Goal: Check status: Check status

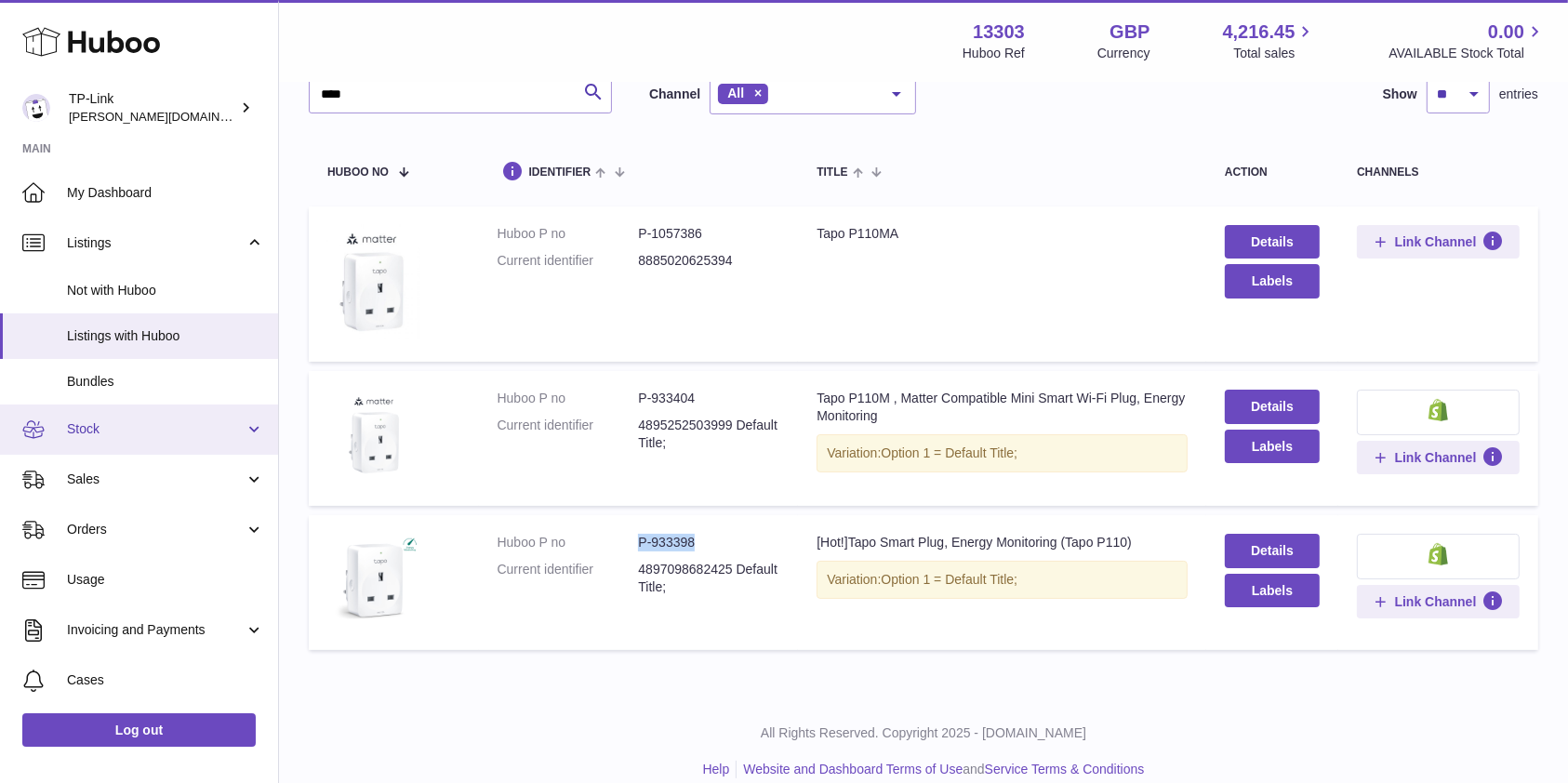
click at [163, 426] on span "Stock" at bounding box center [155, 429] width 177 height 18
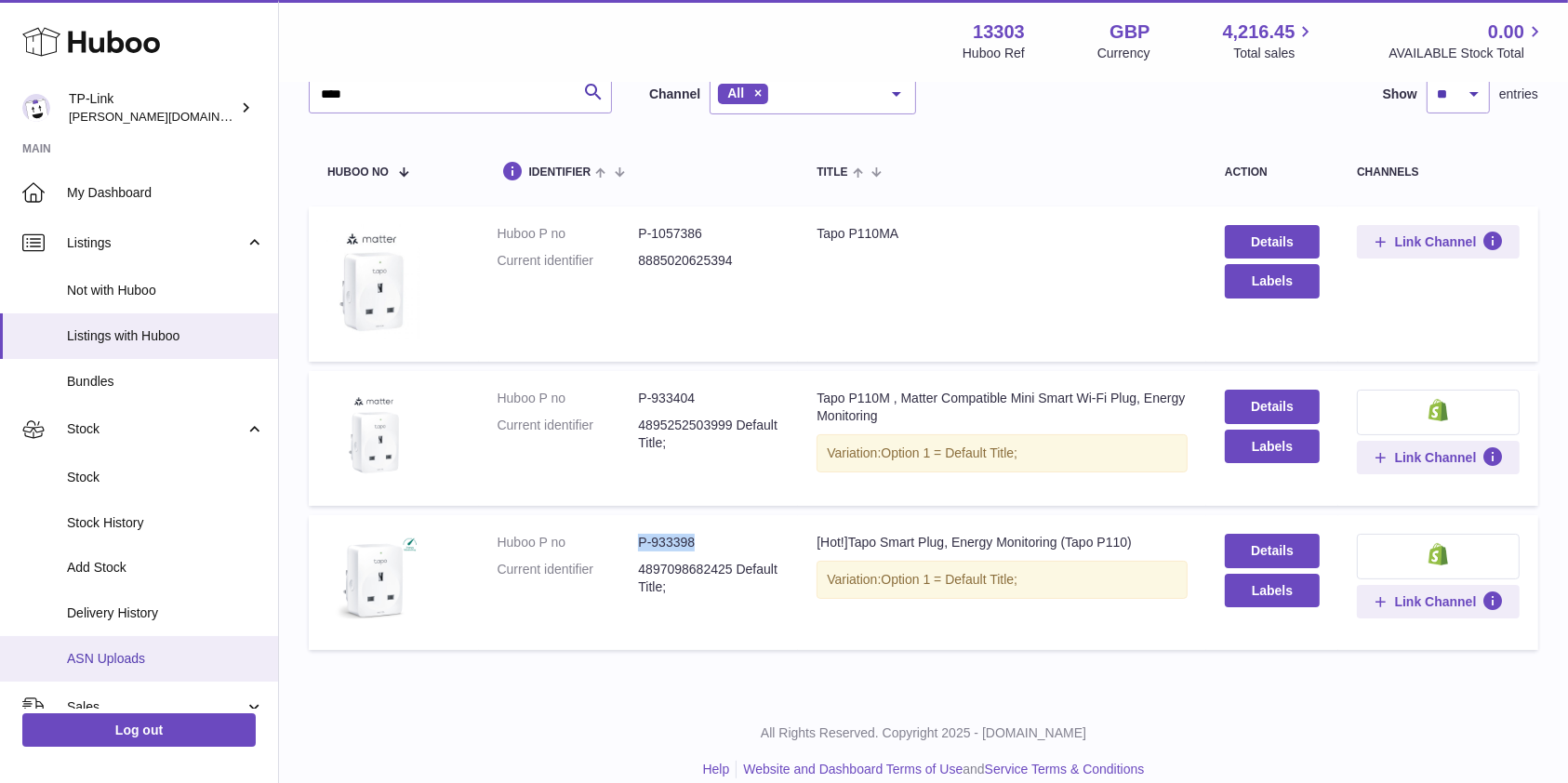
click at [154, 662] on span "ASN Uploads" at bounding box center [165, 659] width 197 height 18
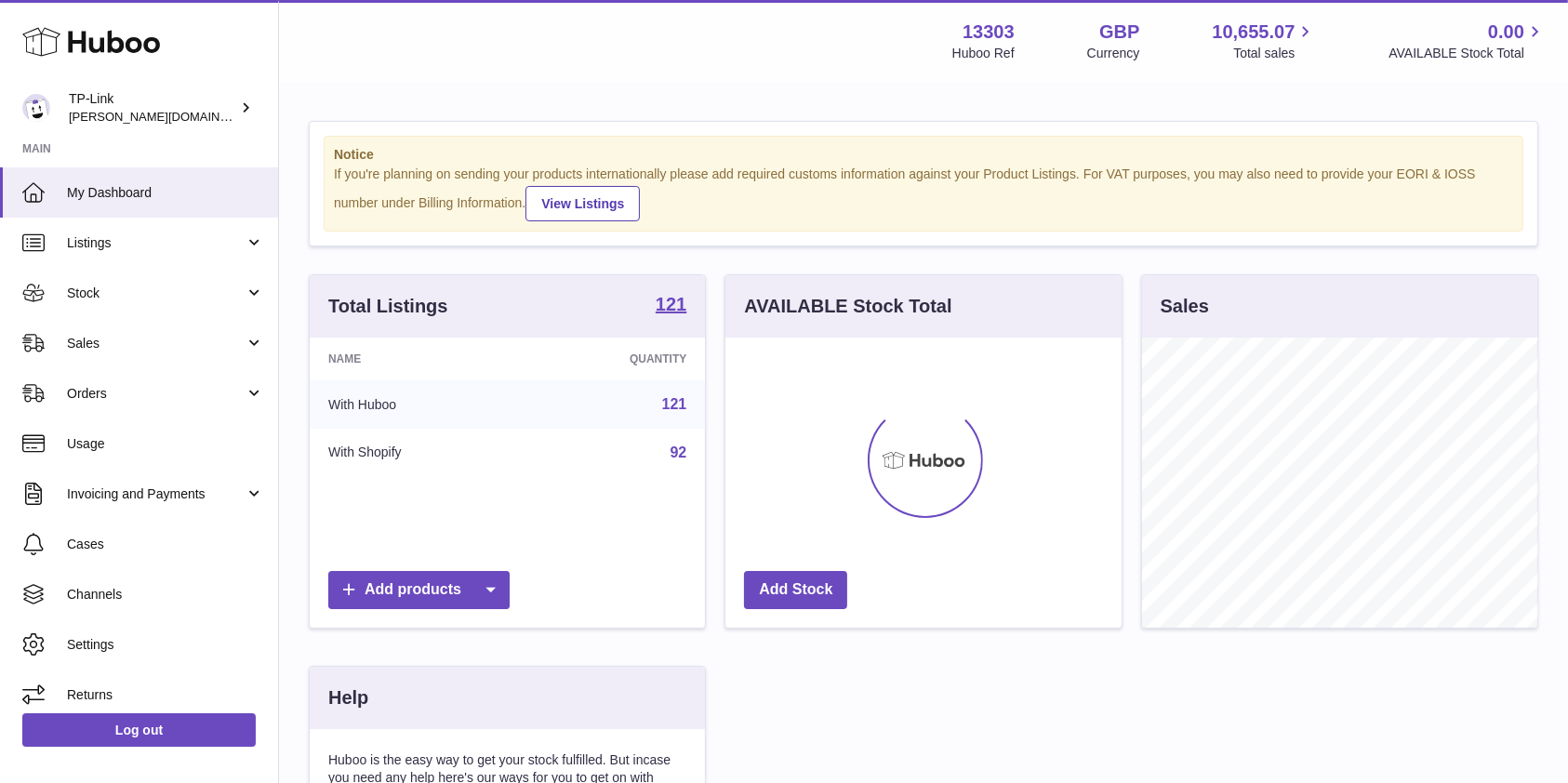
scroll to position [290, 395]
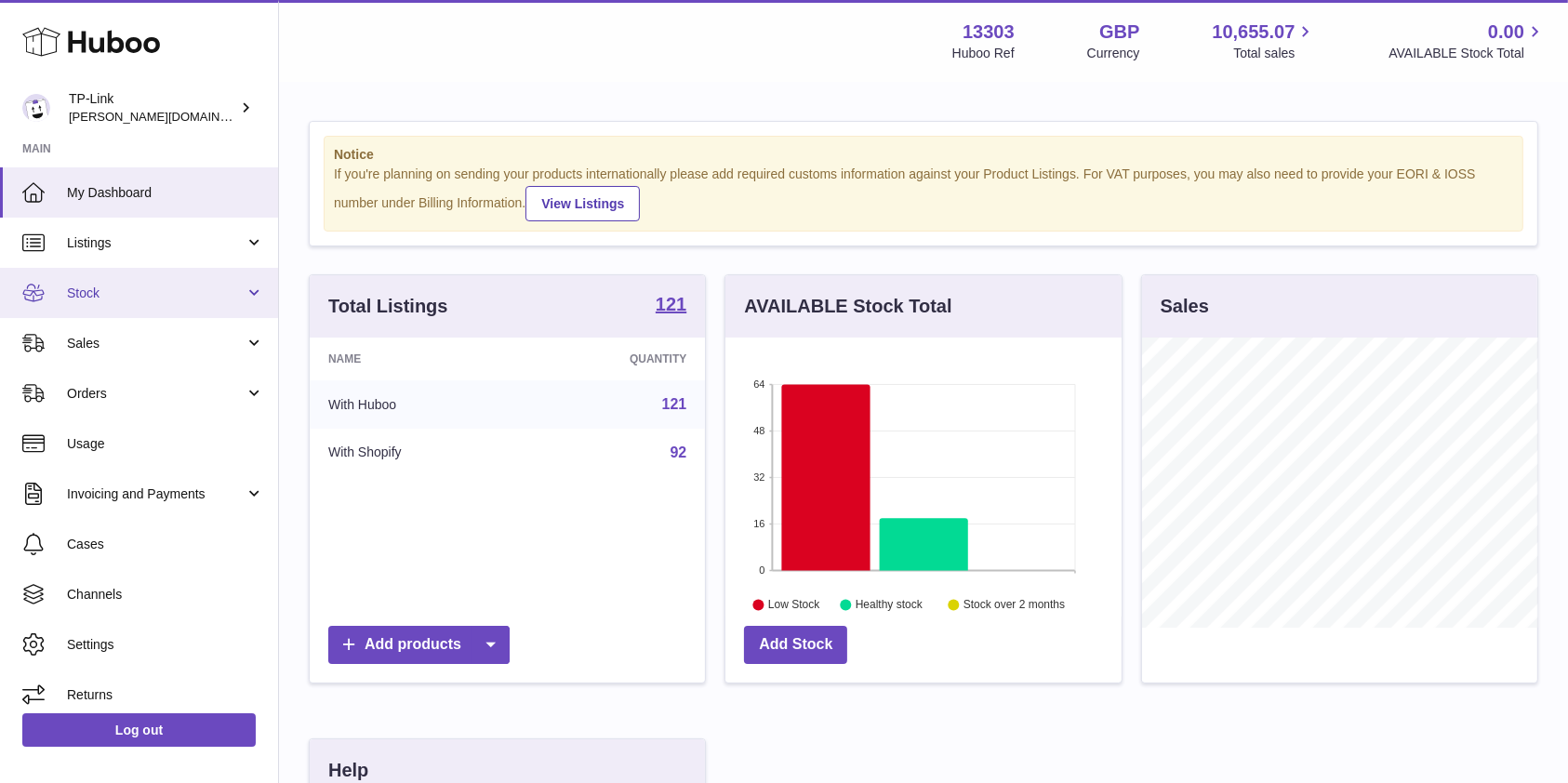
click at [139, 306] on link "Stock" at bounding box center [138, 293] width 278 height 50
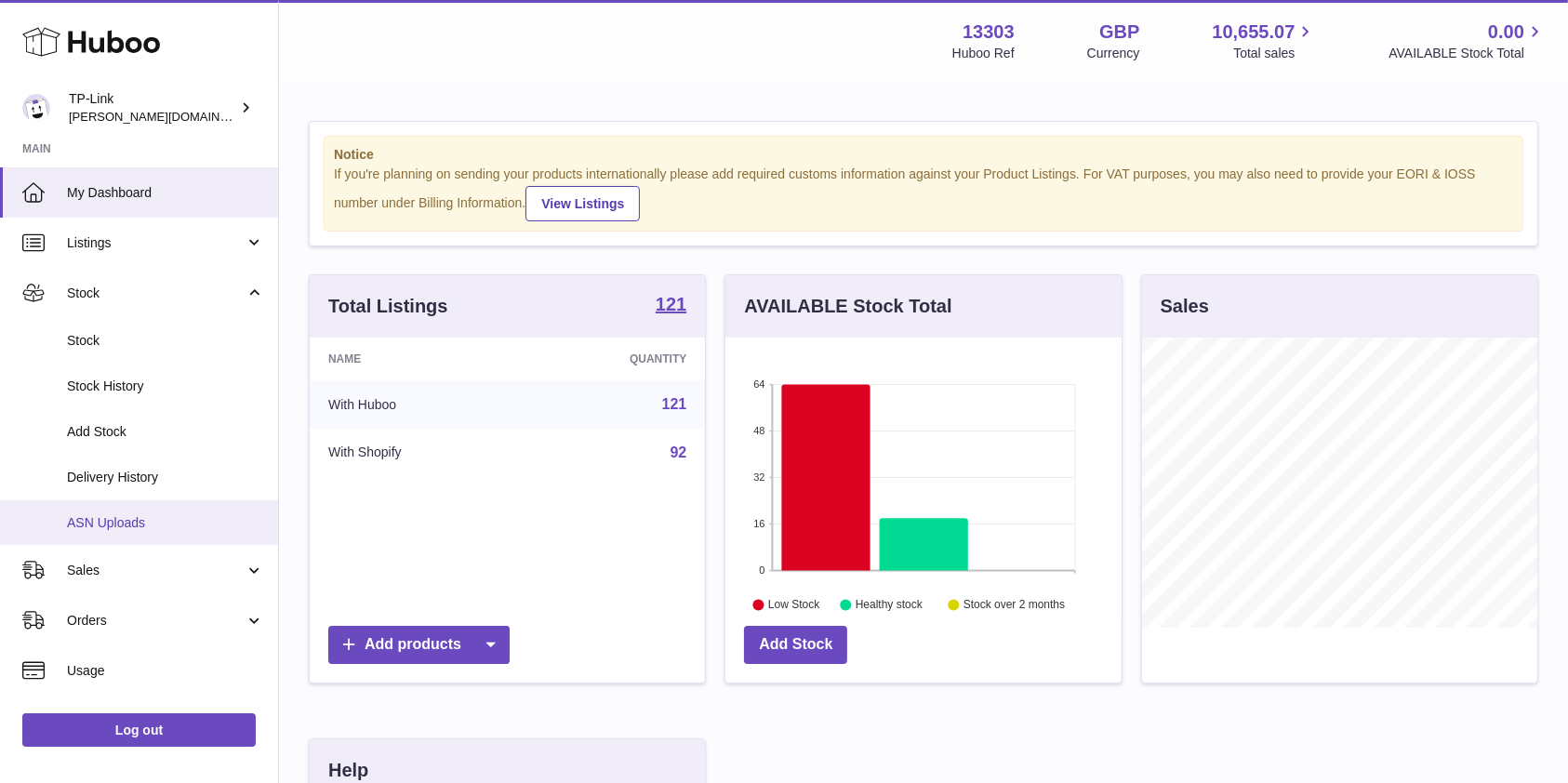
click at [120, 528] on span "ASN Uploads" at bounding box center [165, 523] width 197 height 18
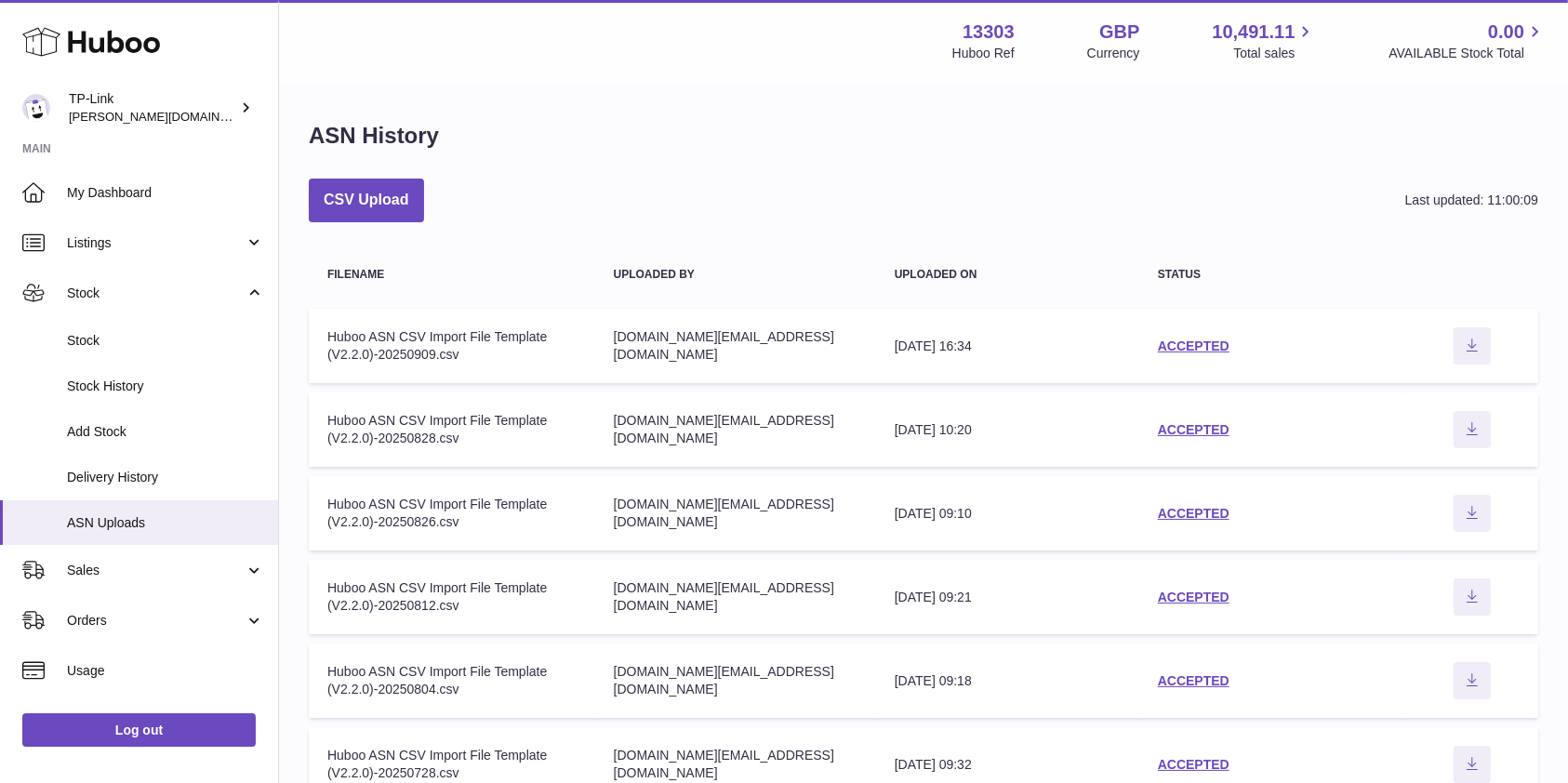
drag, startPoint x: 1212, startPoint y: 160, endPoint x: 1182, endPoint y: 181, distance: 36.6
click at [1212, 160] on div "ASN History CSV Upload Last updated: 11:00:09 Filename Uploaded by Uploaded on …" at bounding box center [923, 633] width 1289 height 1099
click at [1192, 349] on link "ACCEPTED" at bounding box center [1193, 346] width 72 height 15
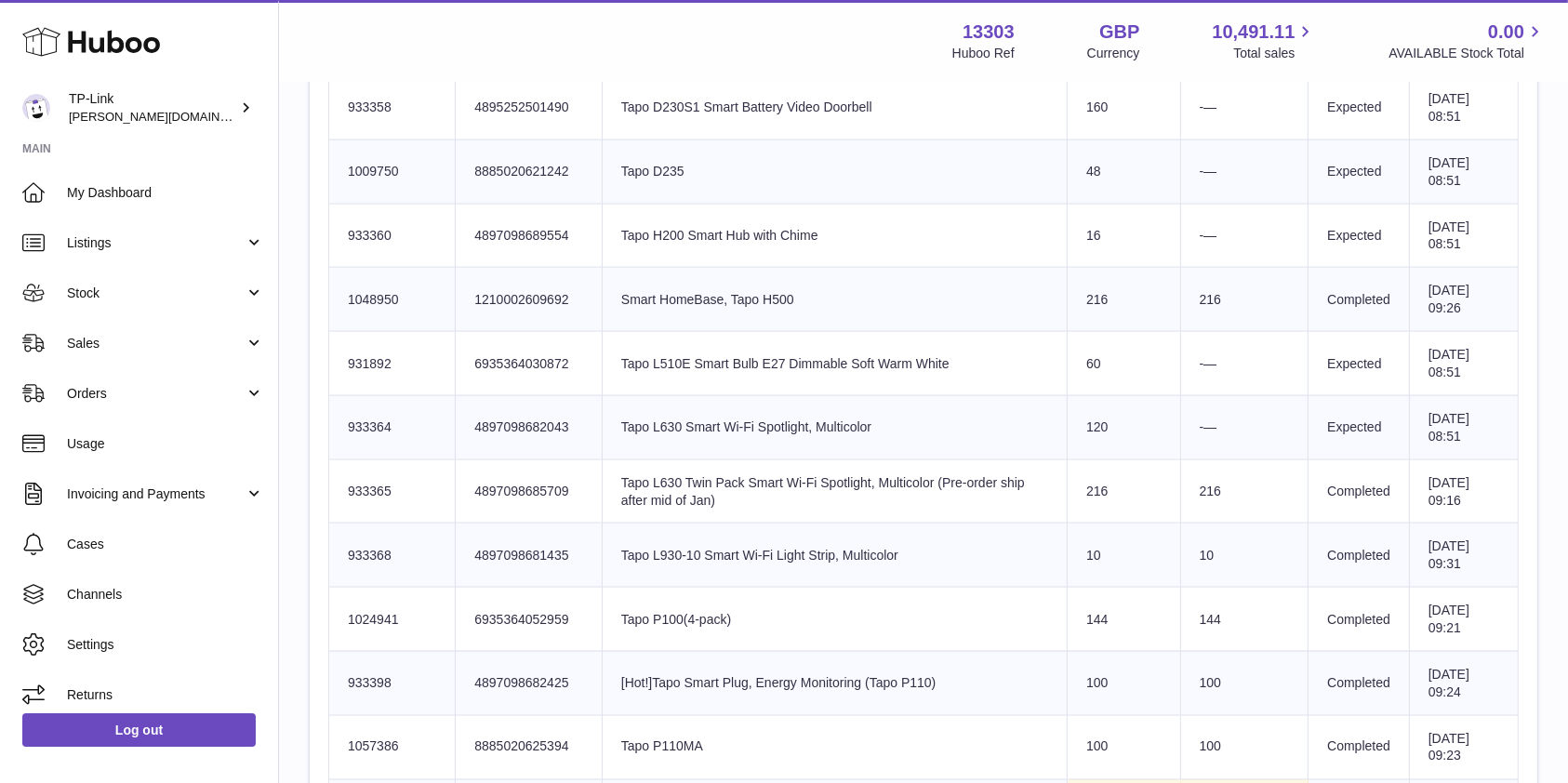
scroll to position [2728, 0]
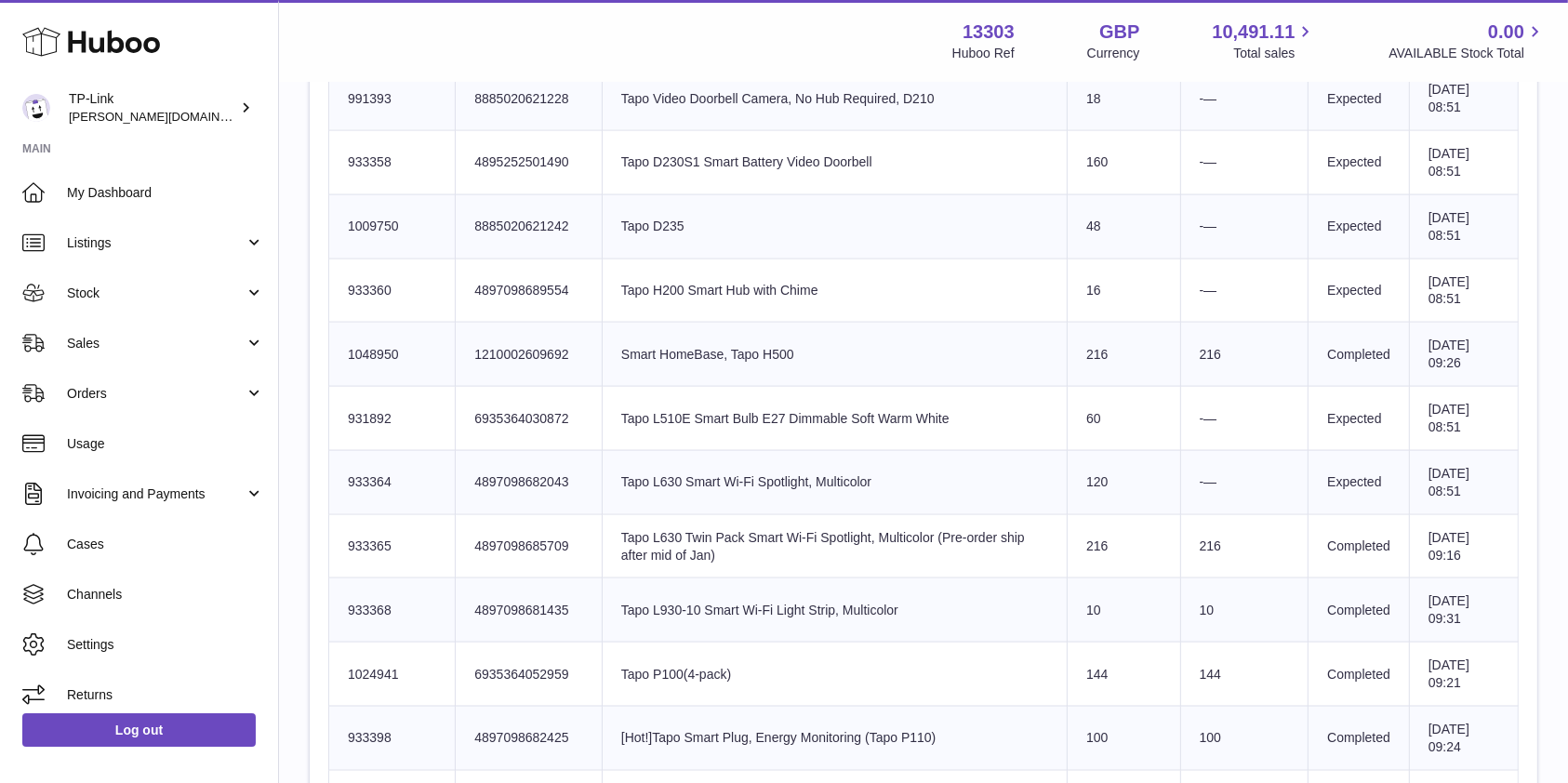
drag, startPoint x: 729, startPoint y: 357, endPoint x: 1289, endPoint y: 348, distance: 560.1
click at [1289, 348] on tr "Huboo SKU Number 1048950 Client Identifier 1210002609692 Product title Smart Ho…" at bounding box center [923, 355] width 1189 height 64
click at [1116, 357] on td "Sent Quantity 216" at bounding box center [1125, 355] width 114 height 64
drag, startPoint x: 718, startPoint y: 525, endPoint x: 1083, endPoint y: 515, distance: 365.1
click at [1083, 515] on tr "Huboo SKU Number 933365 Client Identifier 4897098685709 Product title Tapo L630…" at bounding box center [923, 546] width 1189 height 64
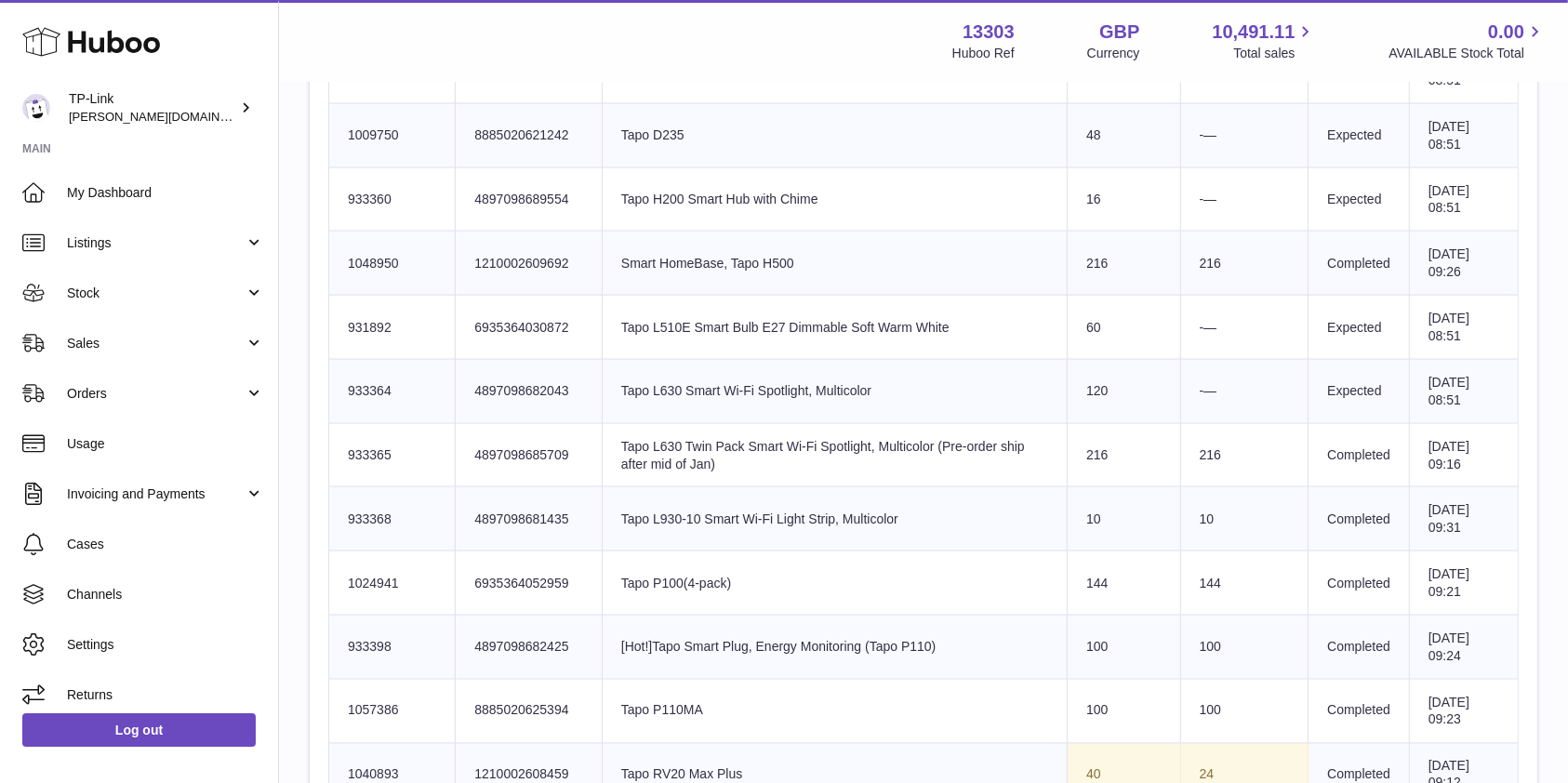
scroll to position [2976, 0]
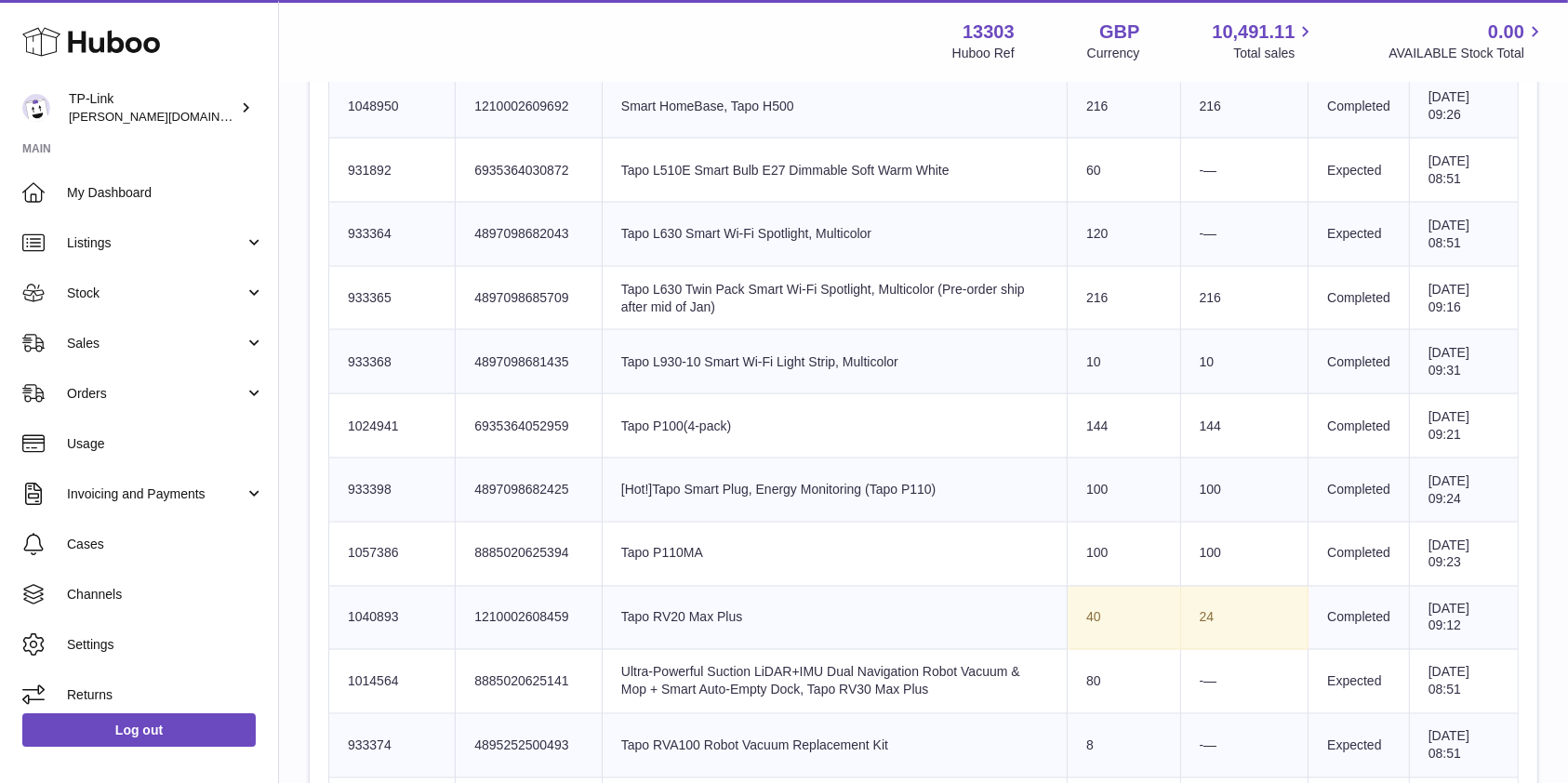
click at [763, 413] on td "Product title Tapo P100(4-pack)" at bounding box center [834, 426] width 465 height 64
drag, startPoint x: 736, startPoint y: 413, endPoint x: 914, endPoint y: 421, distance: 178.2
click at [1139, 422] on tr "Huboo SKU Number 1024941 Client Identifier 6935364052959 Product title Tapo P10…" at bounding box center [923, 426] width 1189 height 64
click at [871, 421] on td "Product title Tapo P100(4-pack)" at bounding box center [834, 426] width 465 height 64
drag, startPoint x: 763, startPoint y: 414, endPoint x: 573, endPoint y: 416, distance: 190.0
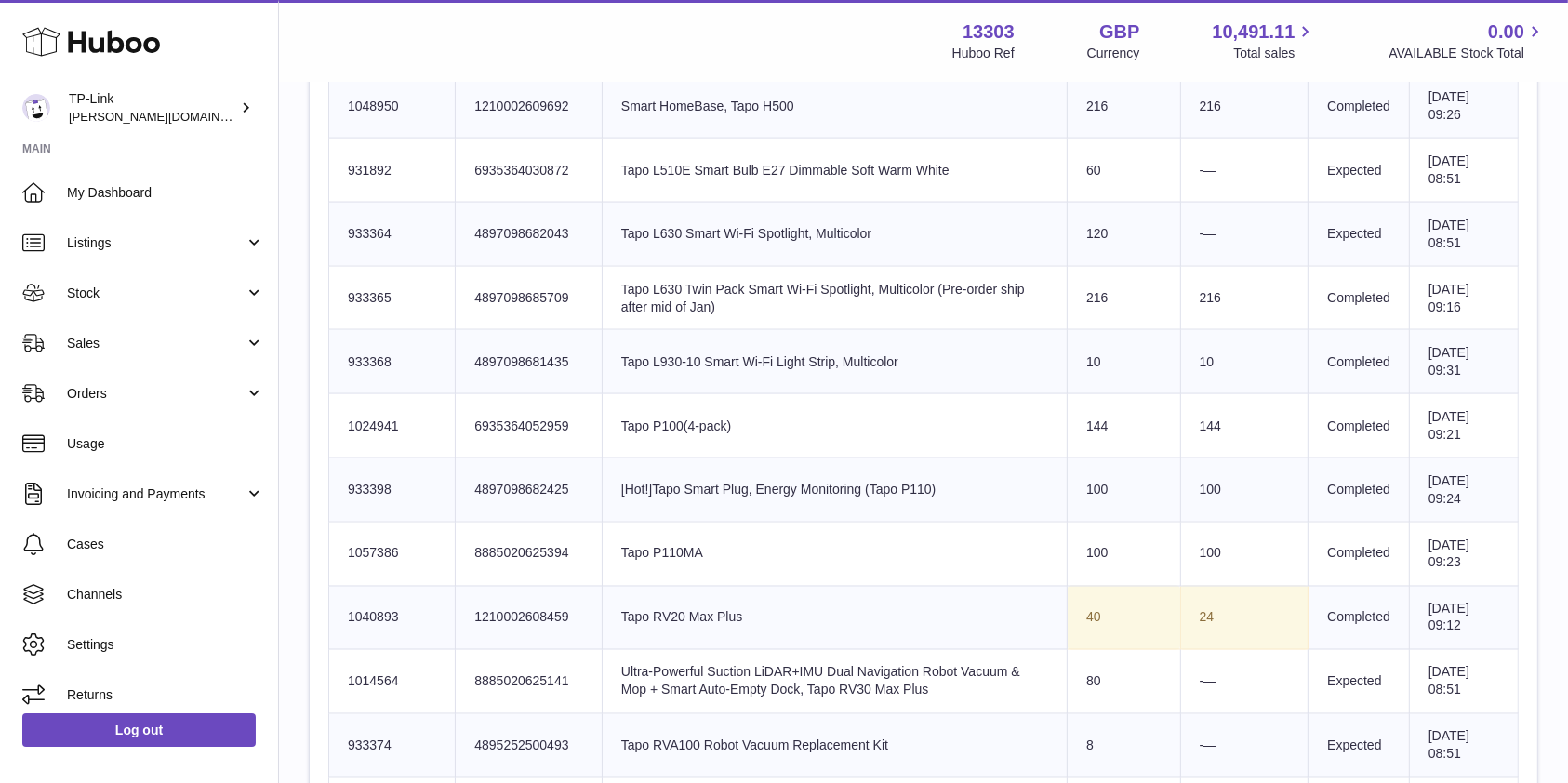
click at [573, 416] on tr "Huboo SKU Number 1024941 Client Identifier 6935364052959 Product title Tapo P10…" at bounding box center [923, 426] width 1189 height 64
click at [834, 431] on td "Product title Tapo P100(4-pack)" at bounding box center [834, 426] width 465 height 64
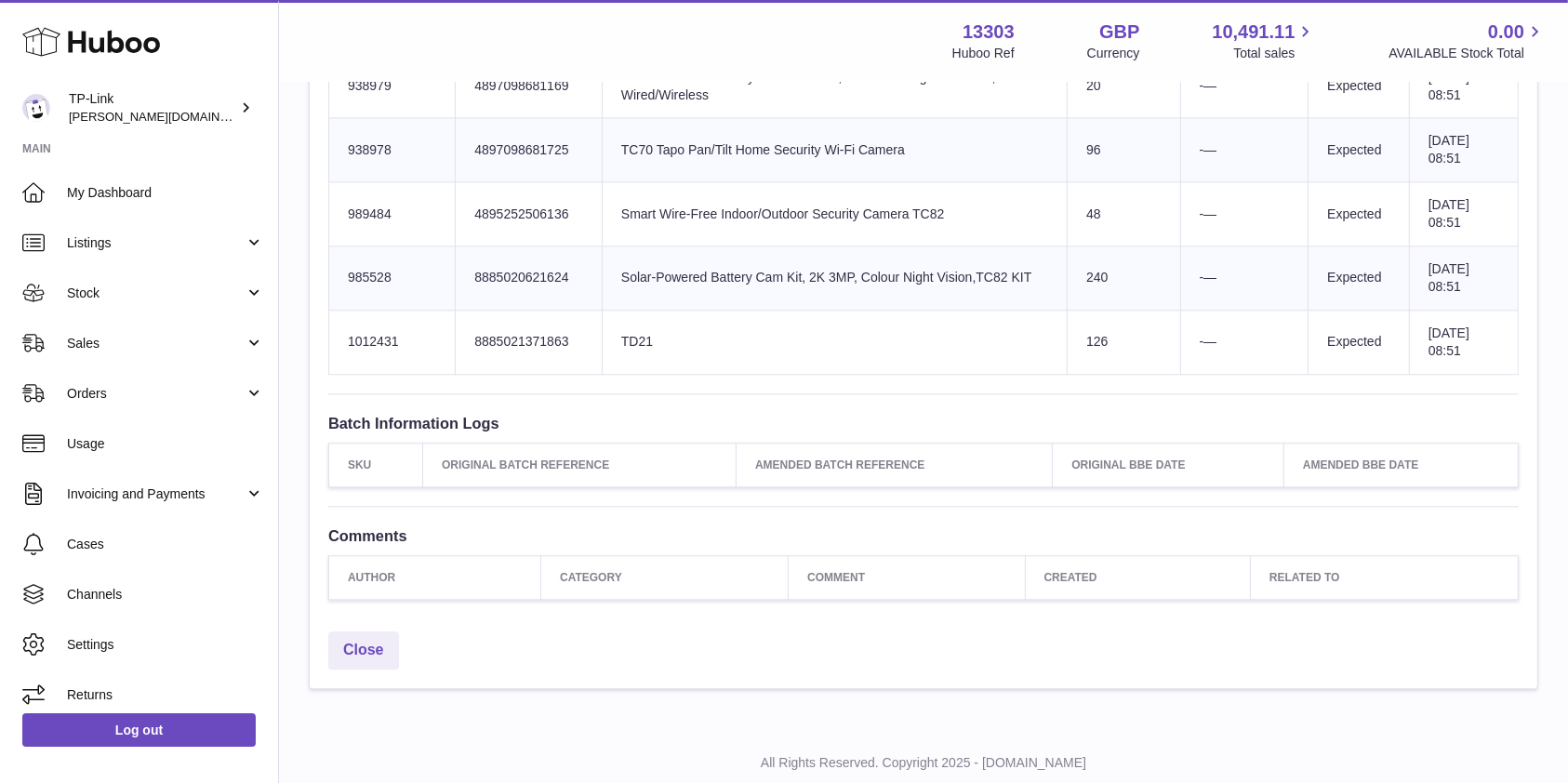
scroll to position [4216, 0]
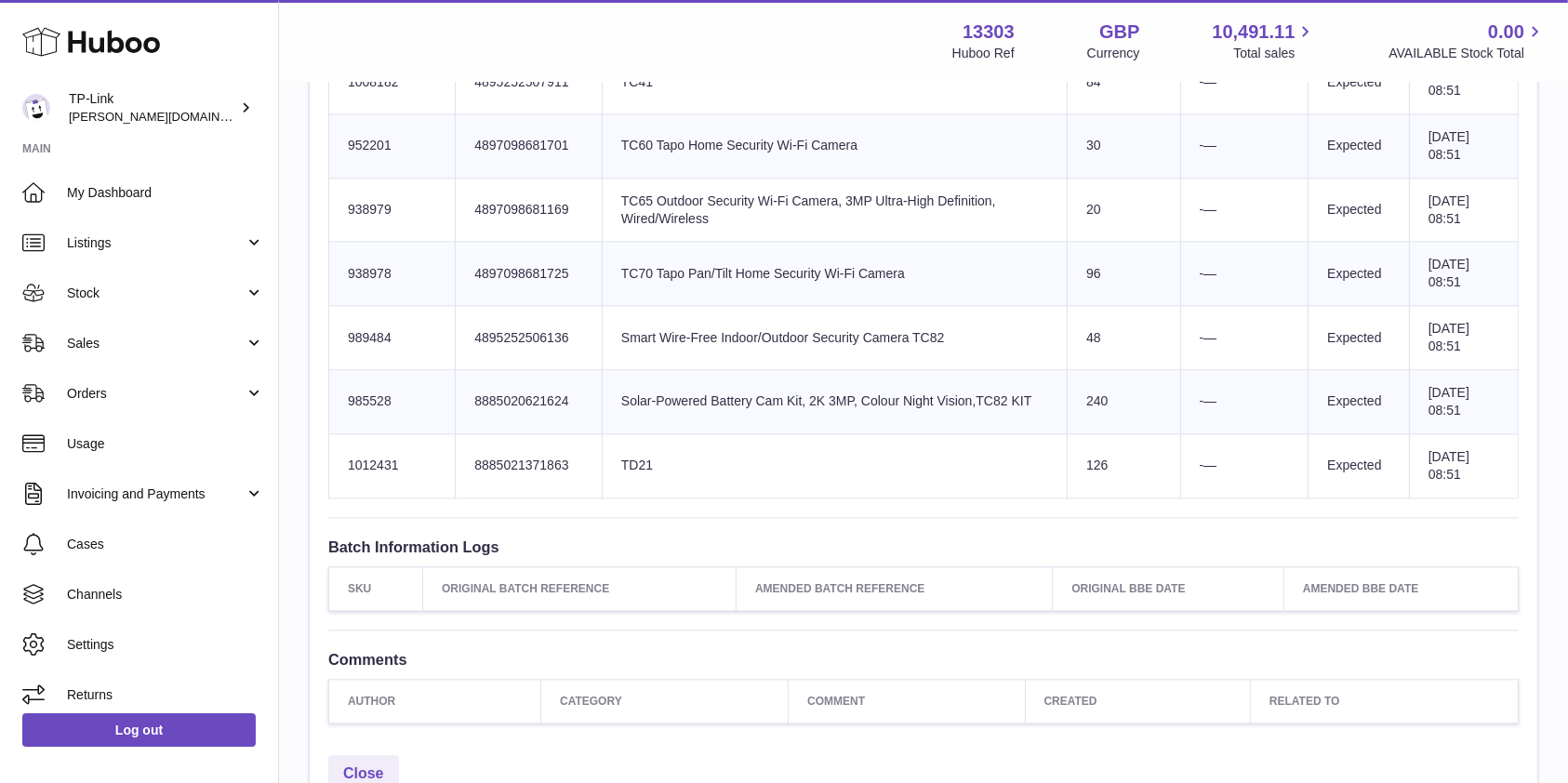
click at [988, 227] on td "Product title TC65 Outdoor Security Wi-Fi Camera, 3MP Ultra-High Definition, Wi…" at bounding box center [834, 209] width 465 height 64
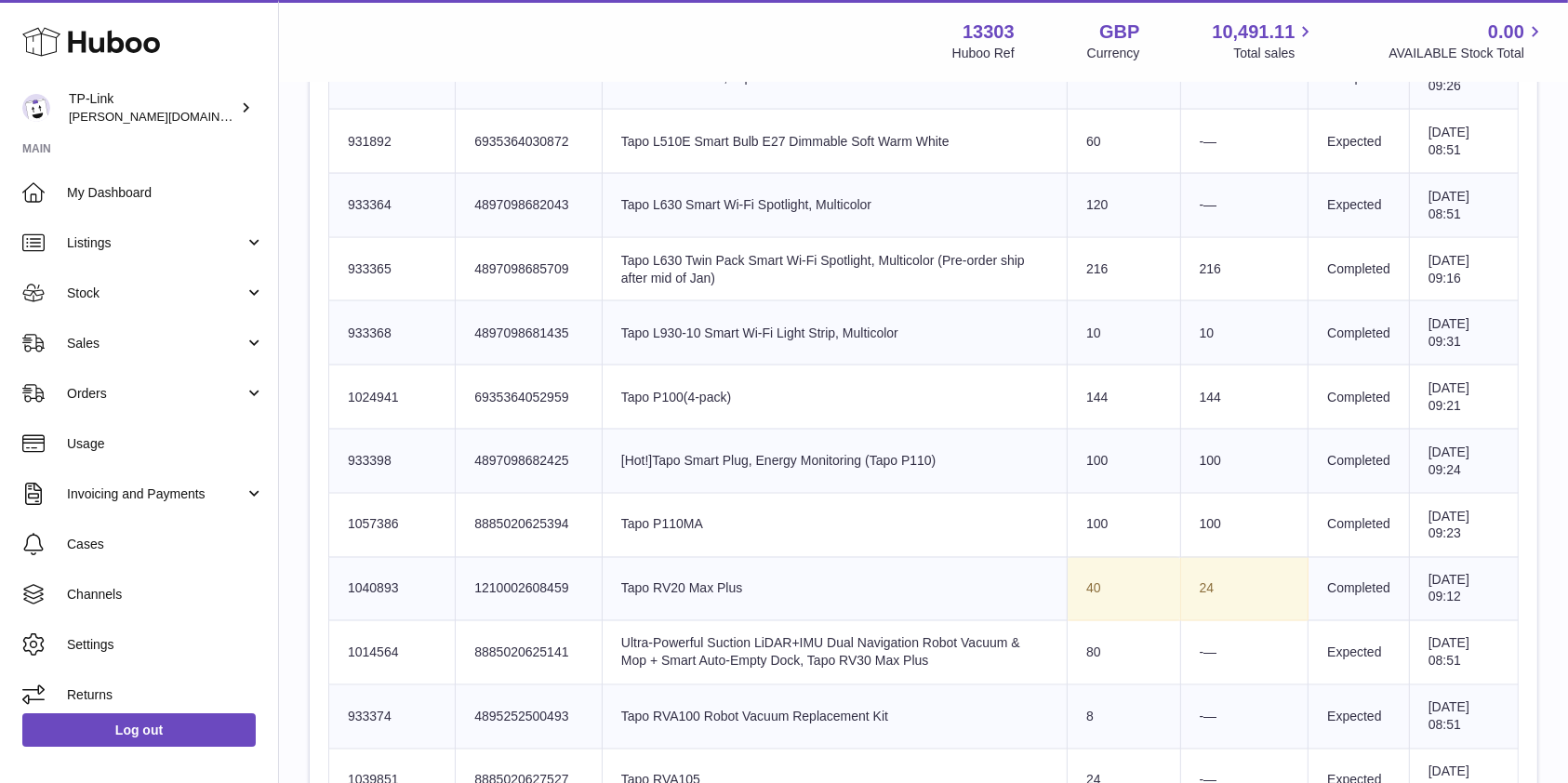
click at [893, 443] on td "Product title [Hot!]Tapo Smart Plug, Energy Monitoring (Tapo P110)" at bounding box center [834, 460] width 465 height 64
click at [1079, 480] on td "Sent Quantity 100" at bounding box center [1125, 460] width 114 height 64
click at [911, 344] on td "Product title Tapo L930-10 Smart Wi-Fi Light Strip, Multicolor" at bounding box center [834, 333] width 465 height 64
drag, startPoint x: 753, startPoint y: 382, endPoint x: 617, endPoint y: 386, distance: 136.1
click at [617, 386] on td "Product title Tapo P100(4-pack)" at bounding box center [834, 397] width 465 height 64
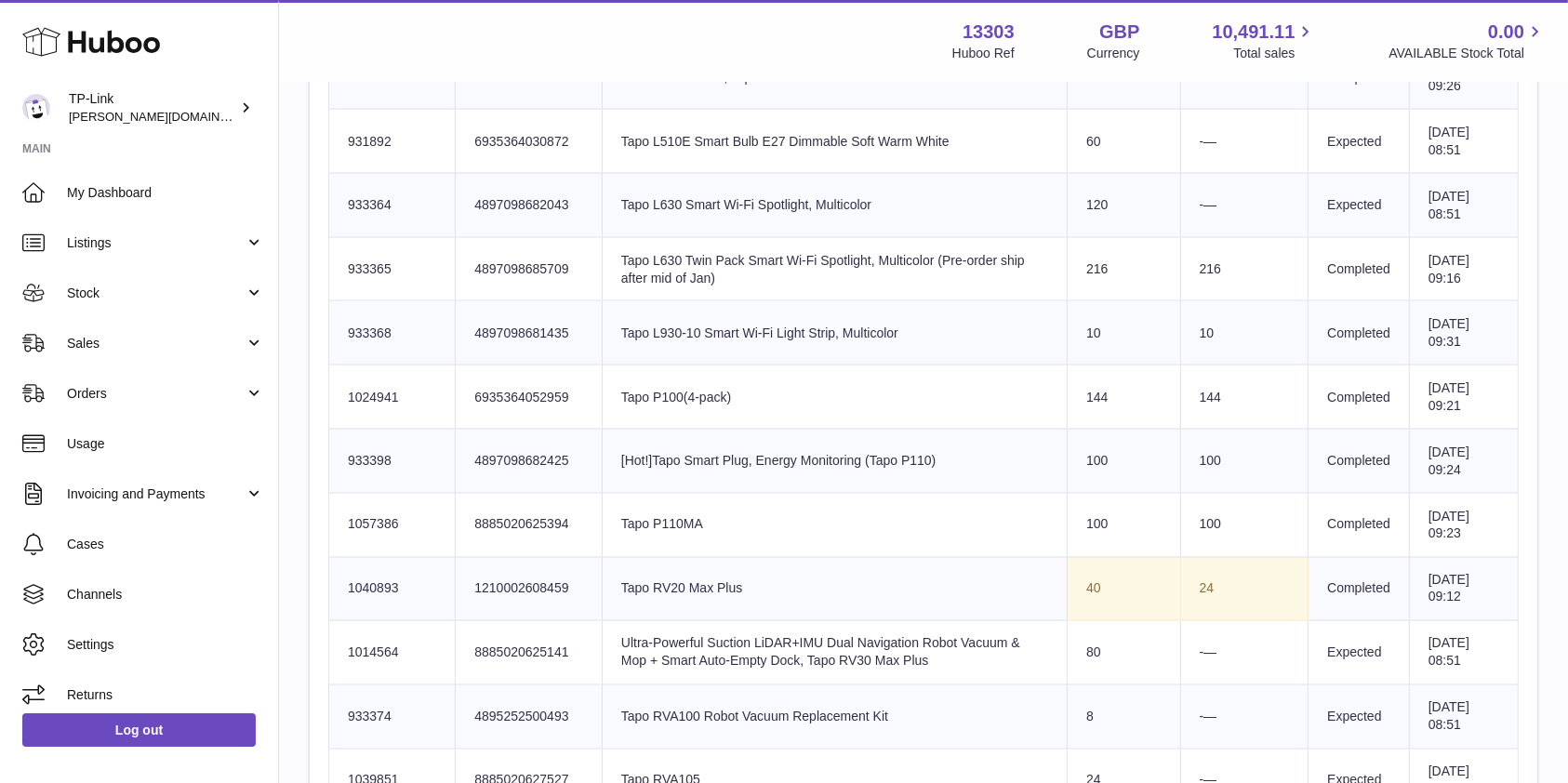
copy td "Tapo P100(4-pack)"
